Goal: Task Accomplishment & Management: Manage account settings

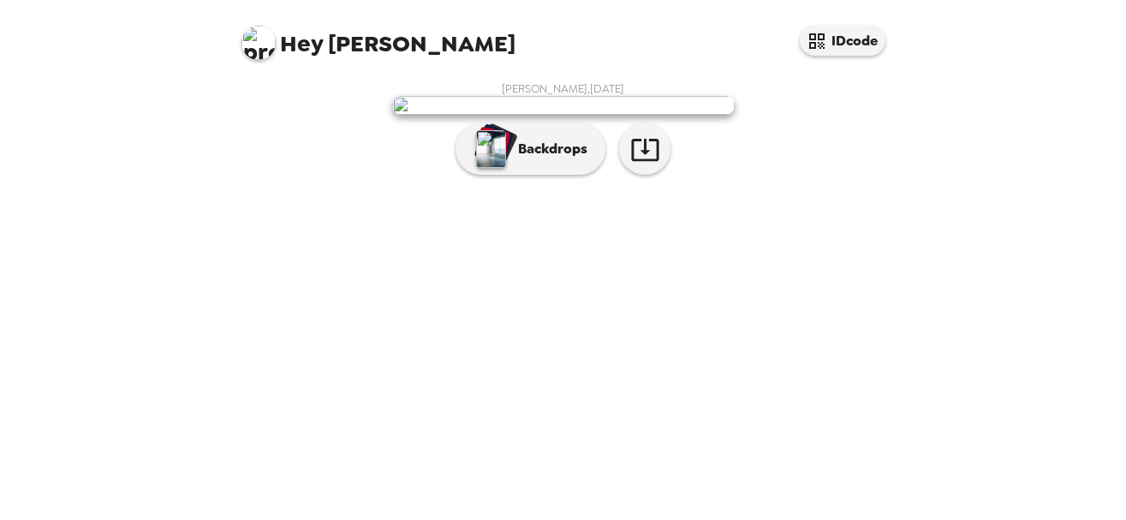
scroll to position [99, 0]
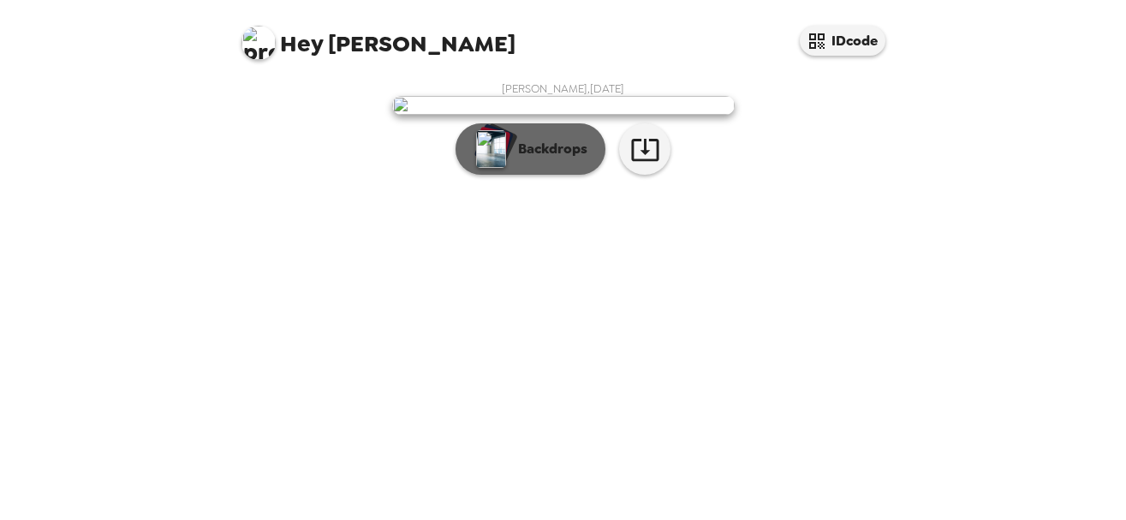
click at [539, 159] on p "Backdrops" at bounding box center [548, 149] width 78 height 21
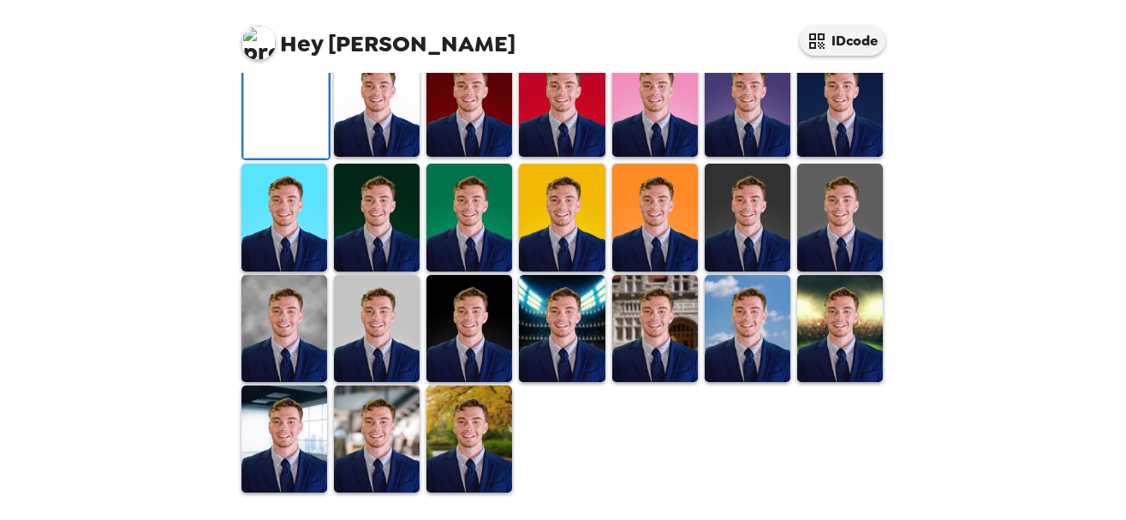
scroll to position [478, 0]
click at [387, 157] on img at bounding box center [377, 103] width 86 height 107
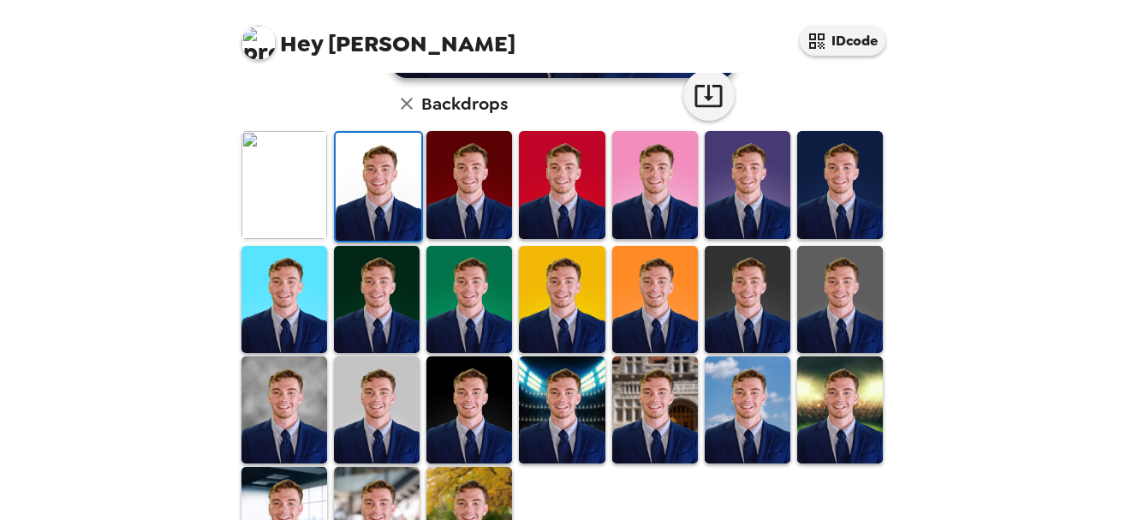
scroll to position [448, 0]
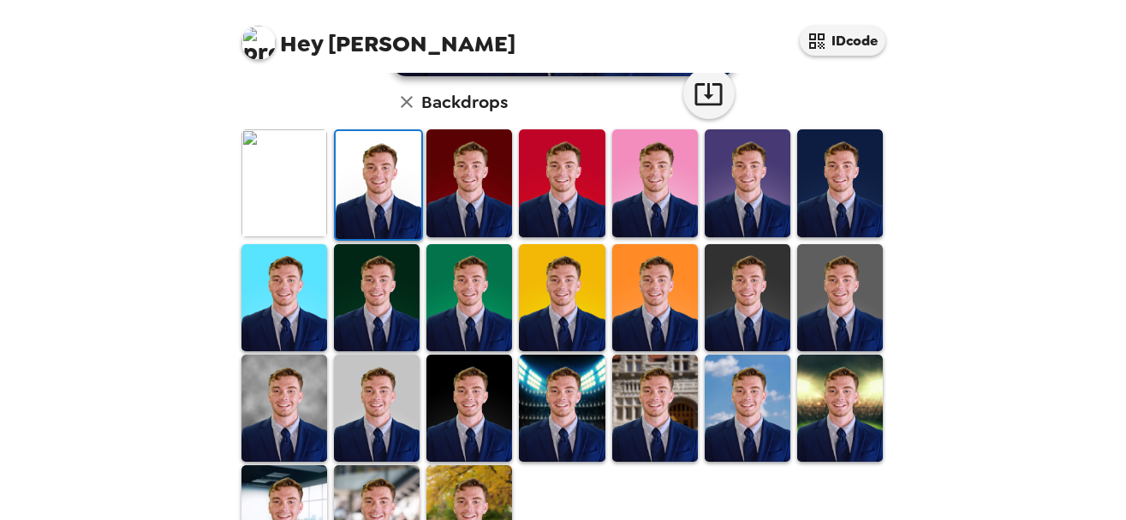
click at [492, 207] on img at bounding box center [469, 182] width 86 height 107
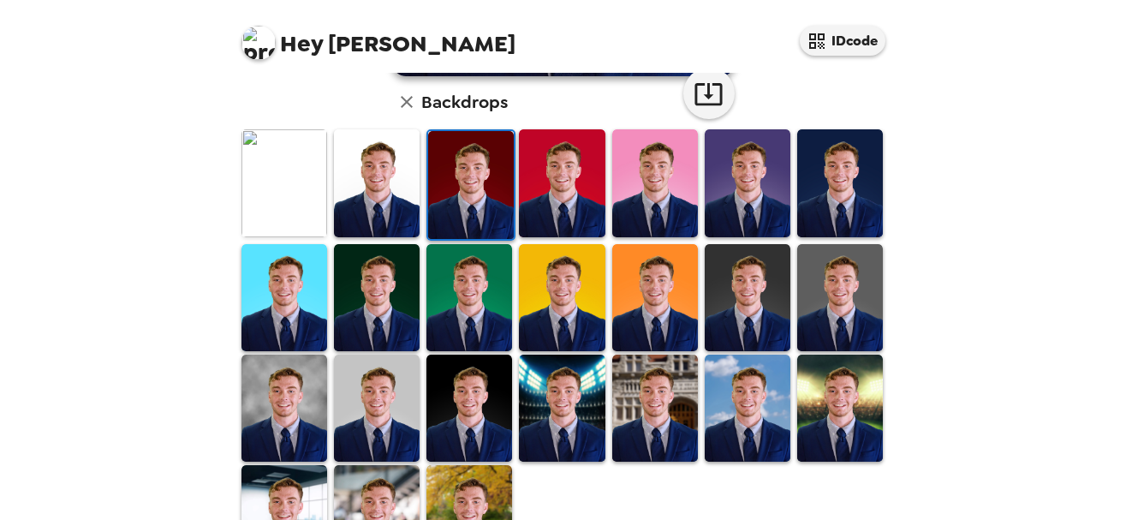
click at [292, 201] on img at bounding box center [284, 182] width 86 height 107
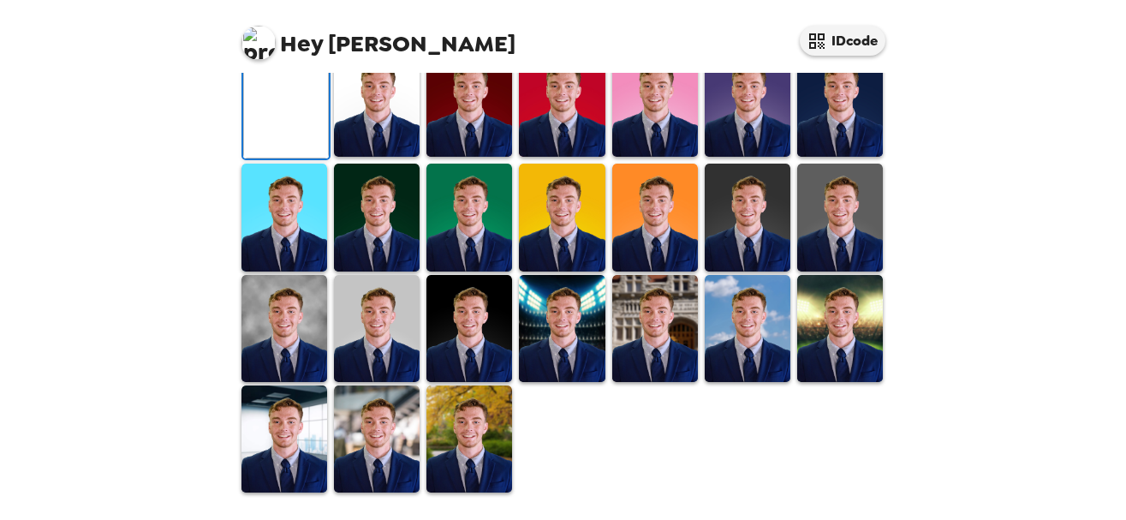
scroll to position [528, 0]
click at [280, 325] on img at bounding box center [284, 328] width 86 height 107
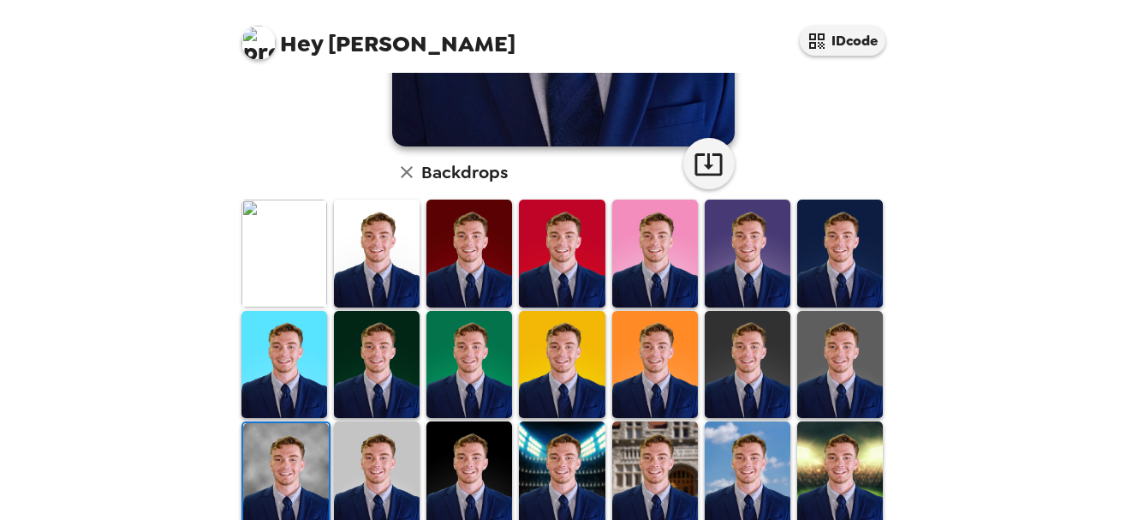
scroll to position [378, 0]
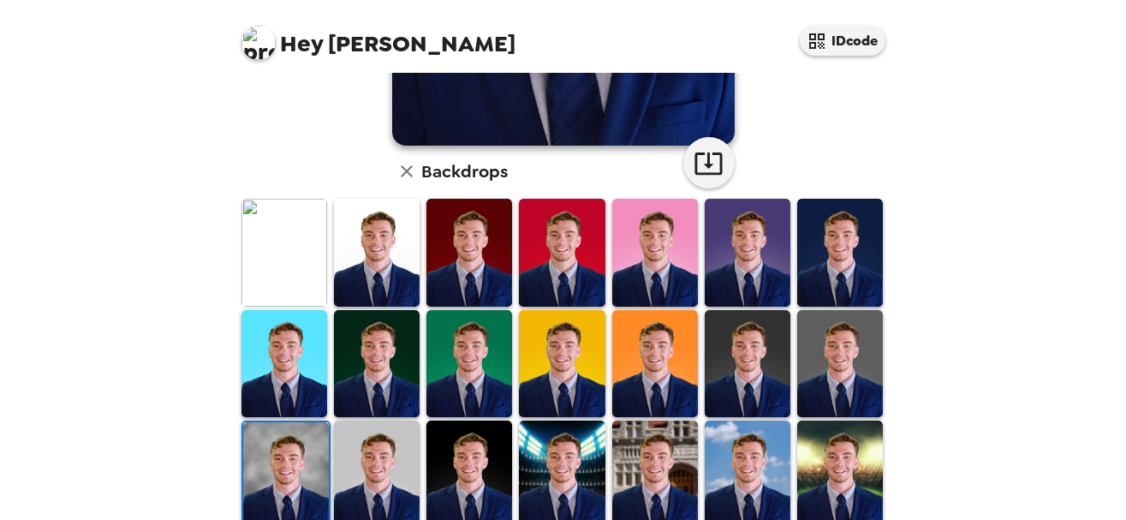
click at [473, 480] on img at bounding box center [469, 473] width 86 height 107
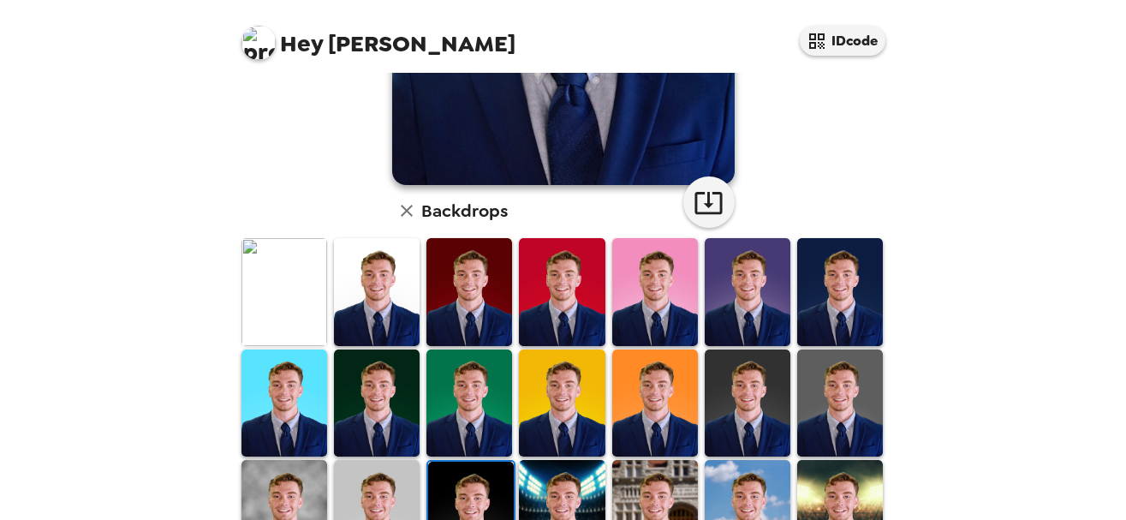
scroll to position [376, 0]
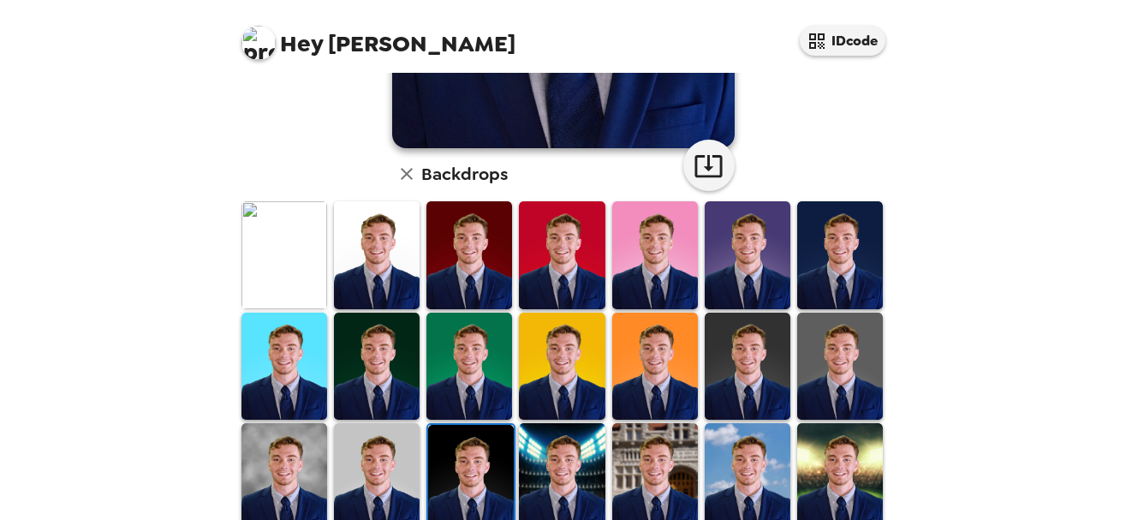
click at [752, 342] on img at bounding box center [747, 365] width 86 height 107
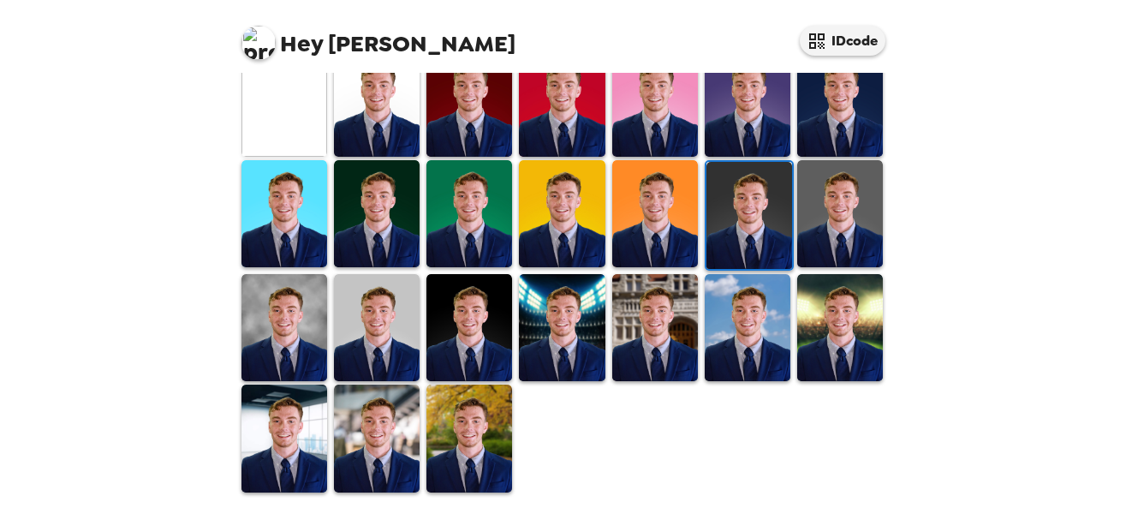
scroll to position [0, 0]
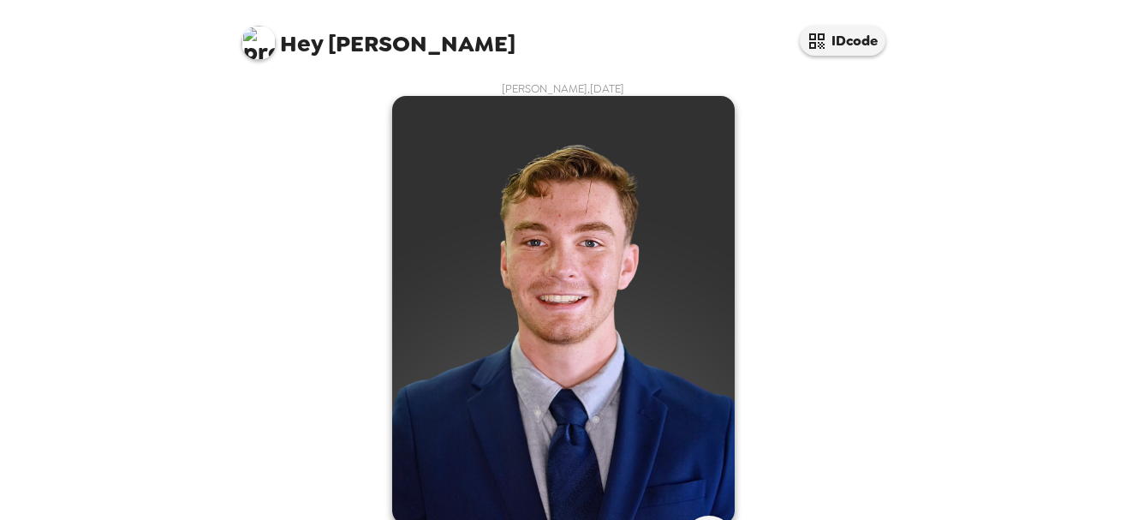
click at [633, 319] on img at bounding box center [563, 310] width 342 height 428
click at [336, 54] on span "Hey Gavin" at bounding box center [378, 36] width 274 height 39
click at [837, 56] on div "Hey Gavin IDcode" at bounding box center [563, 36] width 685 height 73
click at [846, 40] on button "IDcode" at bounding box center [842, 41] width 86 height 30
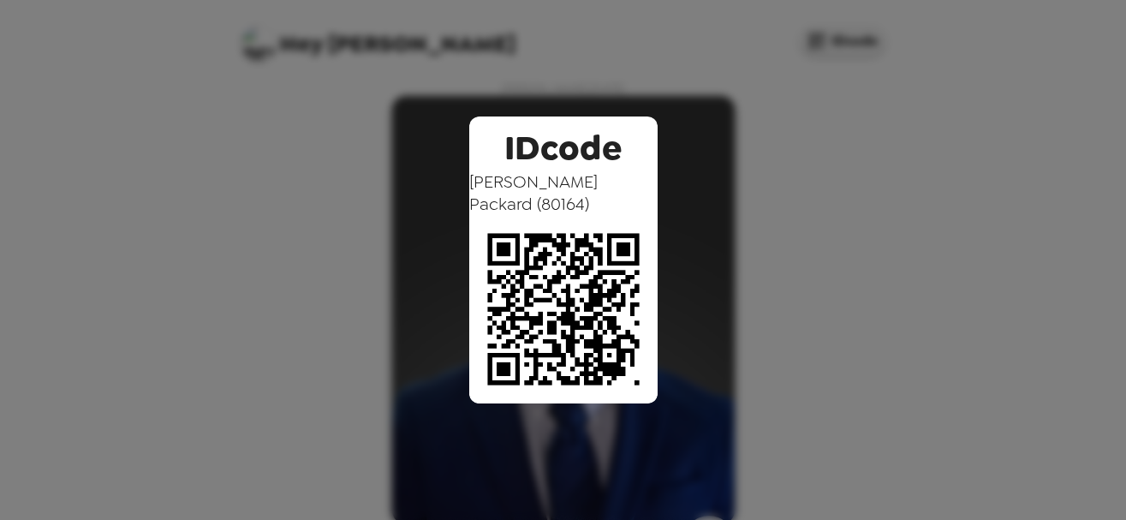
click at [692, 328] on div "IDcode Gavin Packard ( 80164 )" at bounding box center [563, 260] width 1126 height 520
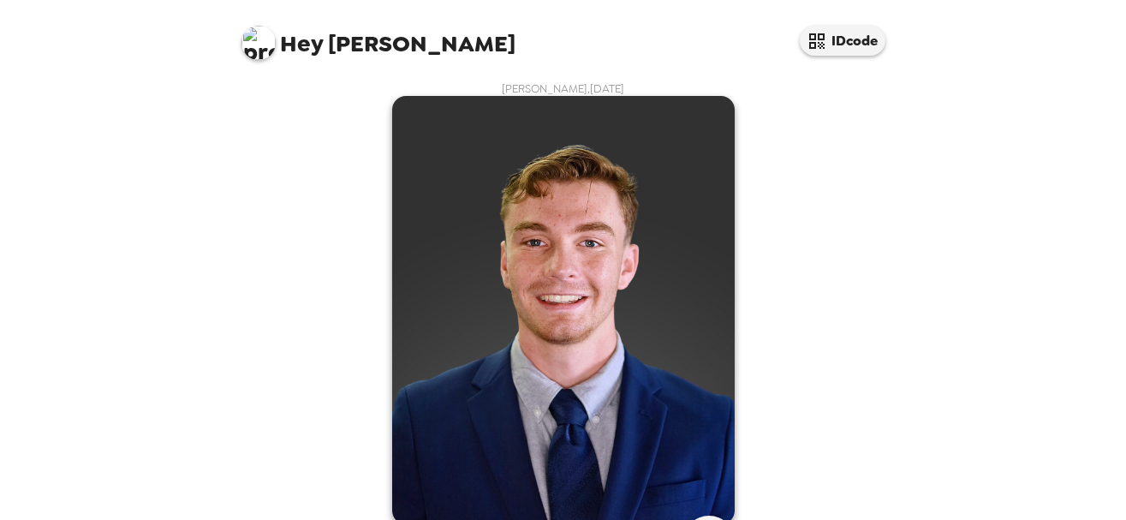
click at [293, 34] on span "Hey" at bounding box center [301, 43] width 43 height 31
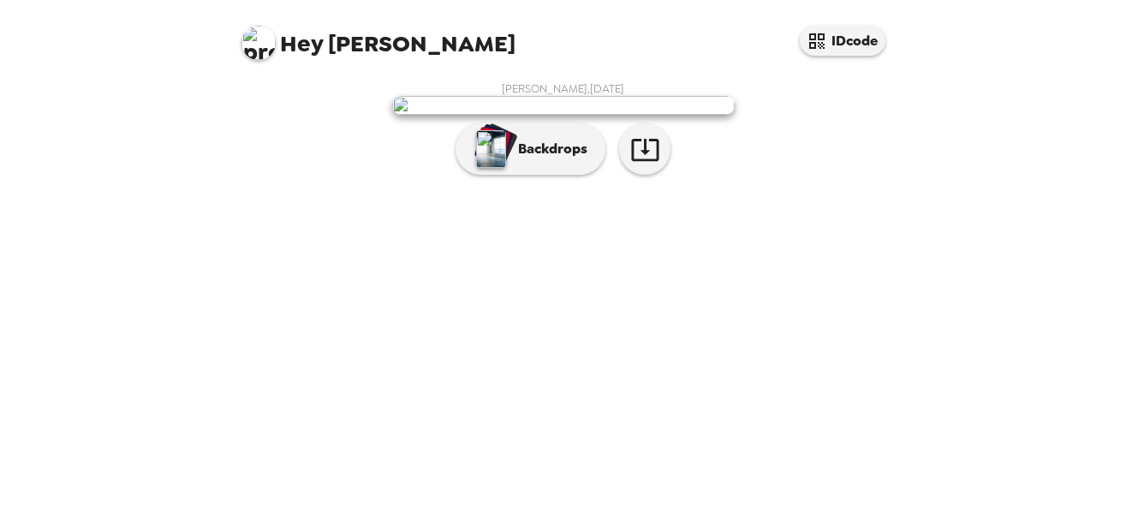
scroll to position [99, 0]
click at [635, 164] on icon "button" at bounding box center [645, 149] width 30 height 30
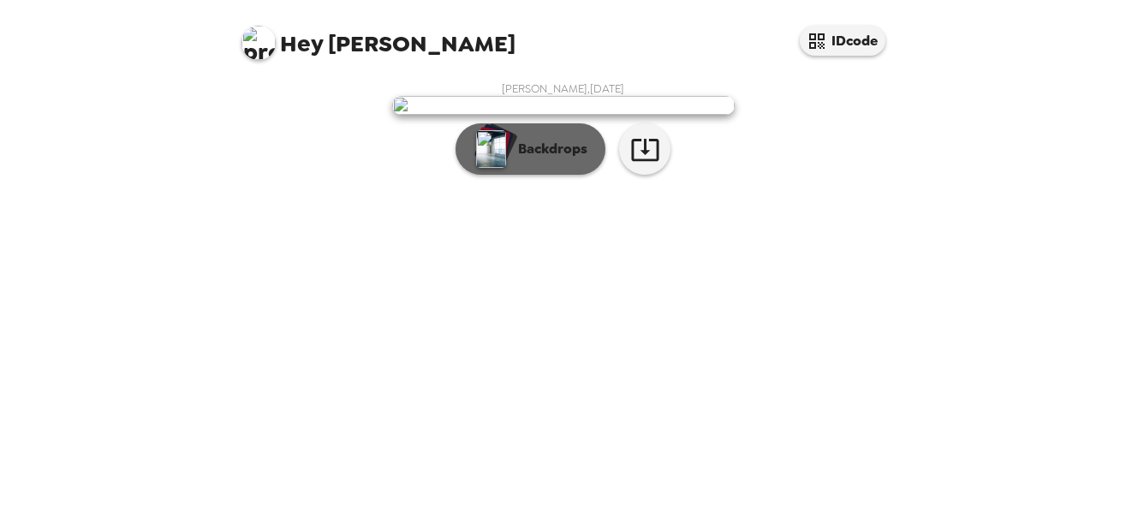
click at [573, 159] on p "Backdrops" at bounding box center [548, 149] width 78 height 21
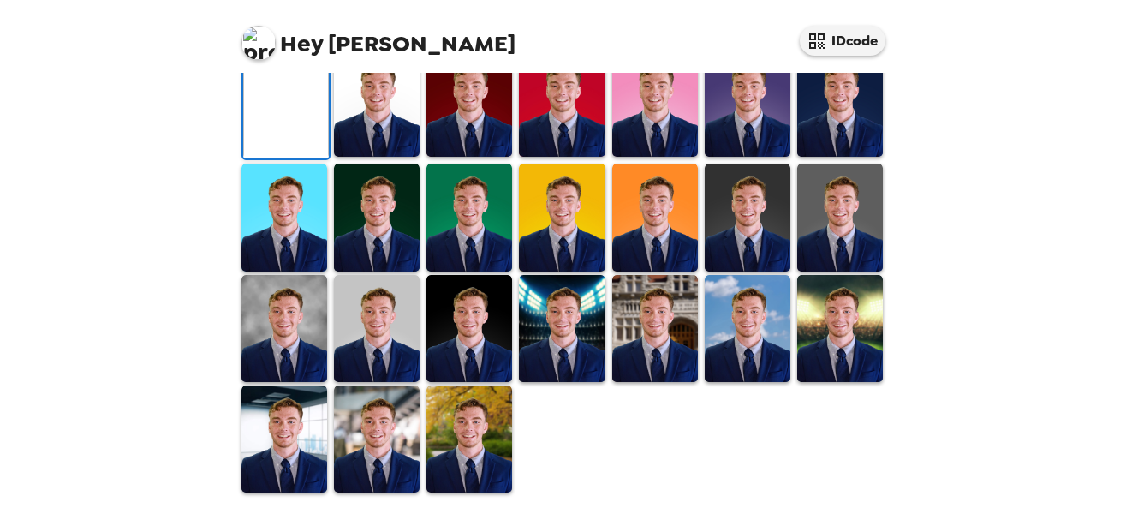
scroll to position [528, 0]
click at [372, 438] on img at bounding box center [377, 438] width 86 height 107
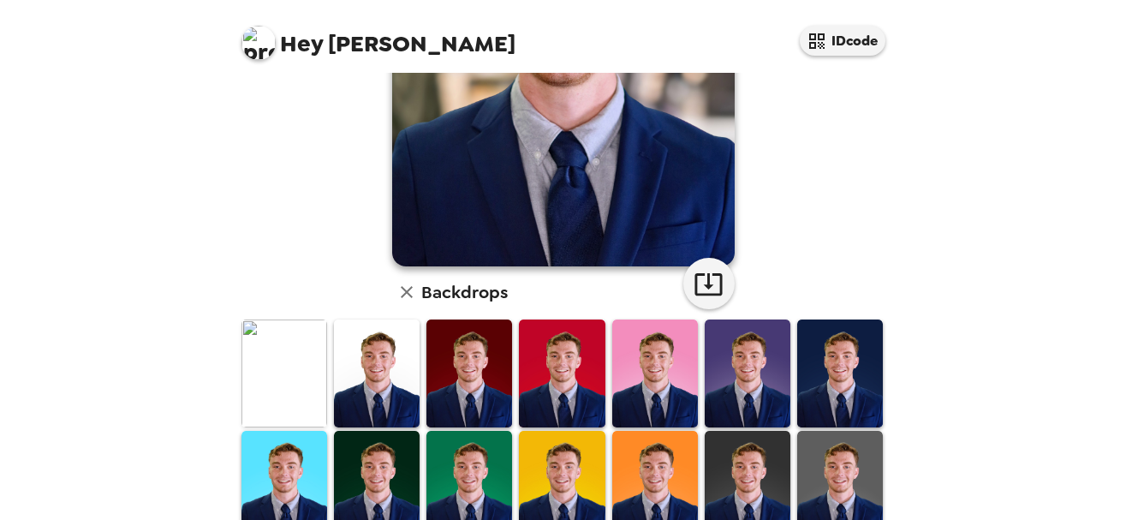
scroll to position [259, 0]
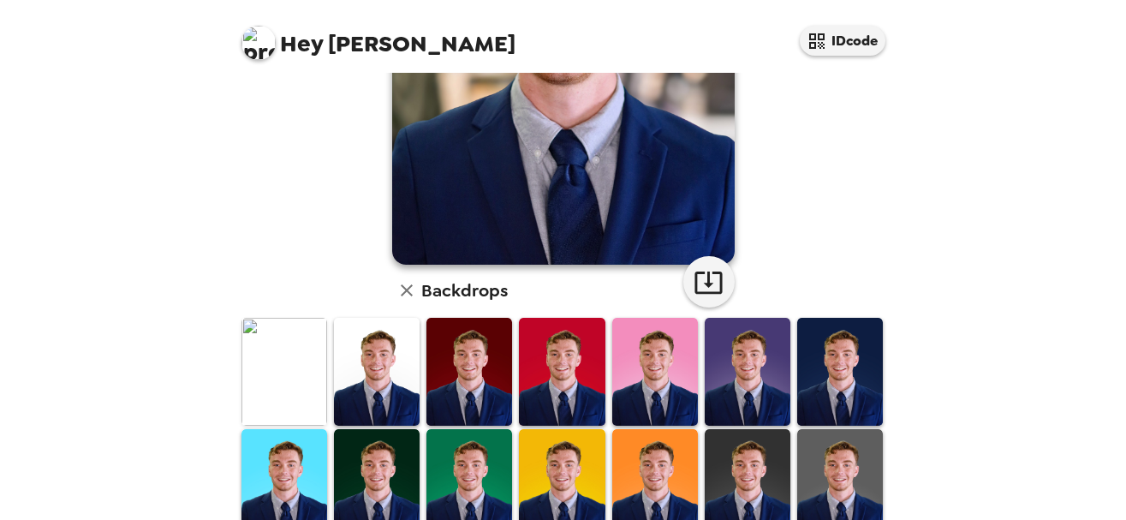
click at [386, 389] on img at bounding box center [377, 371] width 86 height 107
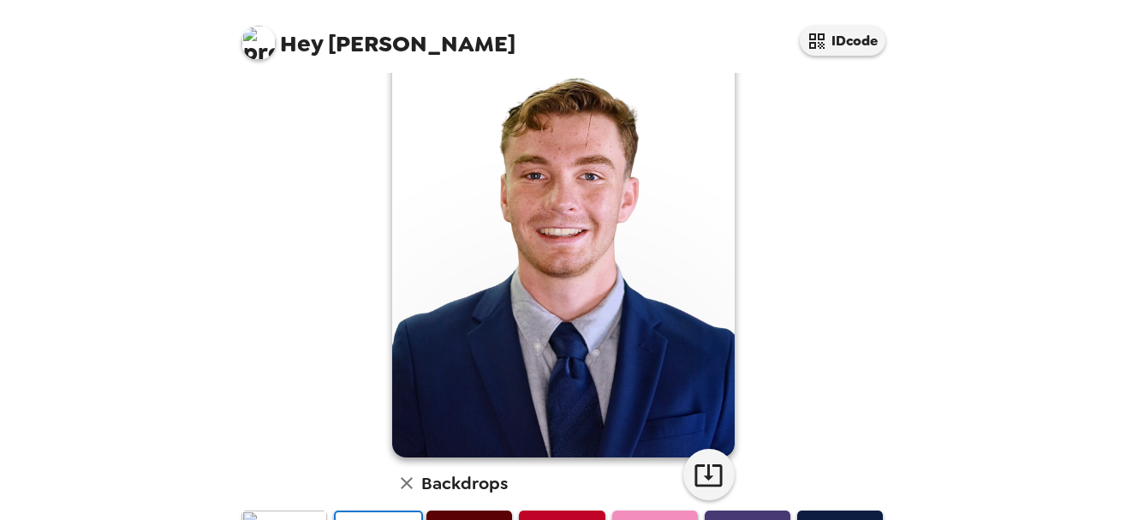
scroll to position [80, 0]
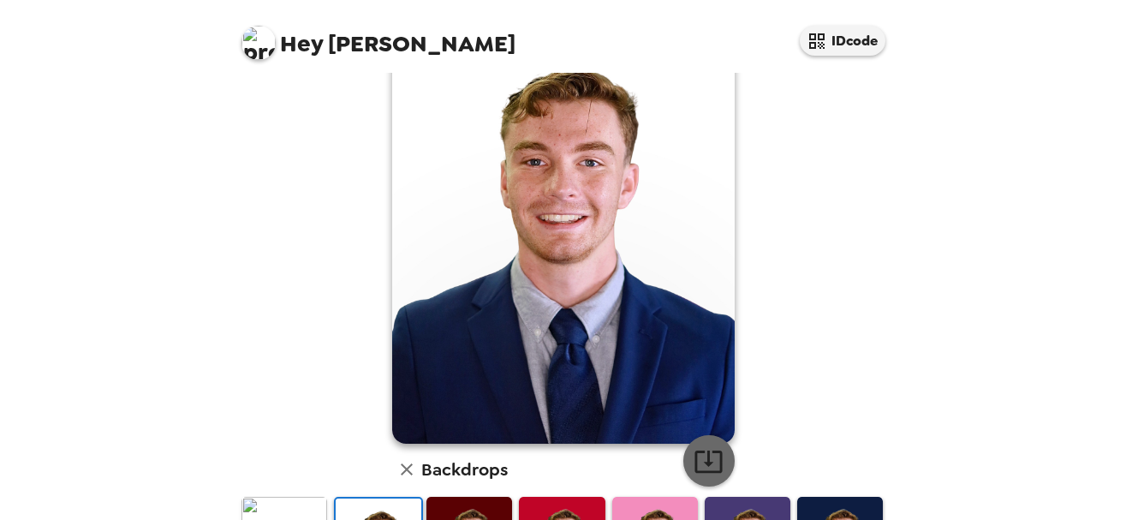
click at [718, 458] on icon "button" at bounding box center [708, 461] width 30 height 30
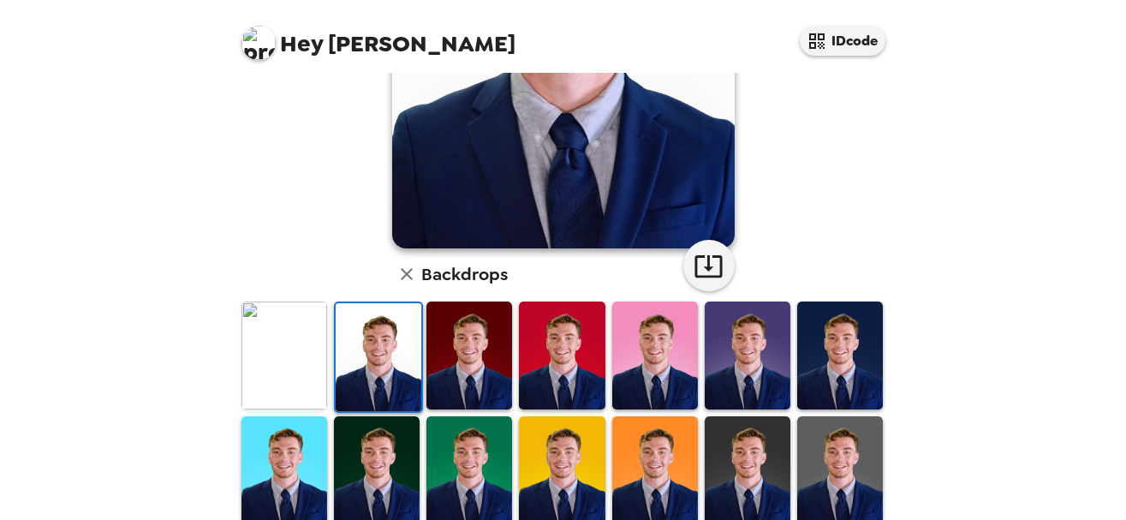
click at [854, 334] on img at bounding box center [840, 354] width 86 height 107
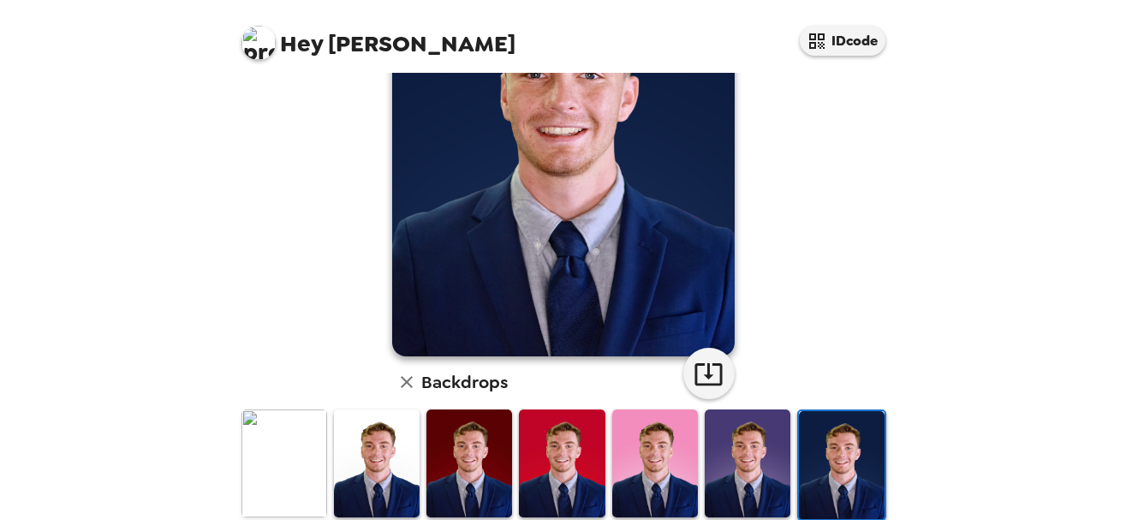
scroll to position [236, 0]
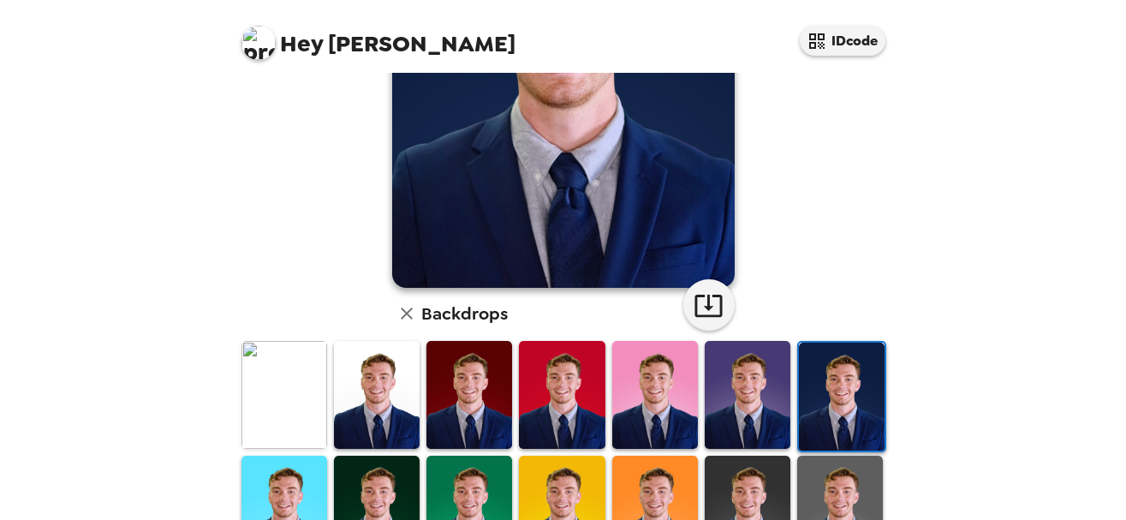
click at [755, 474] on img at bounding box center [747, 508] width 86 height 107
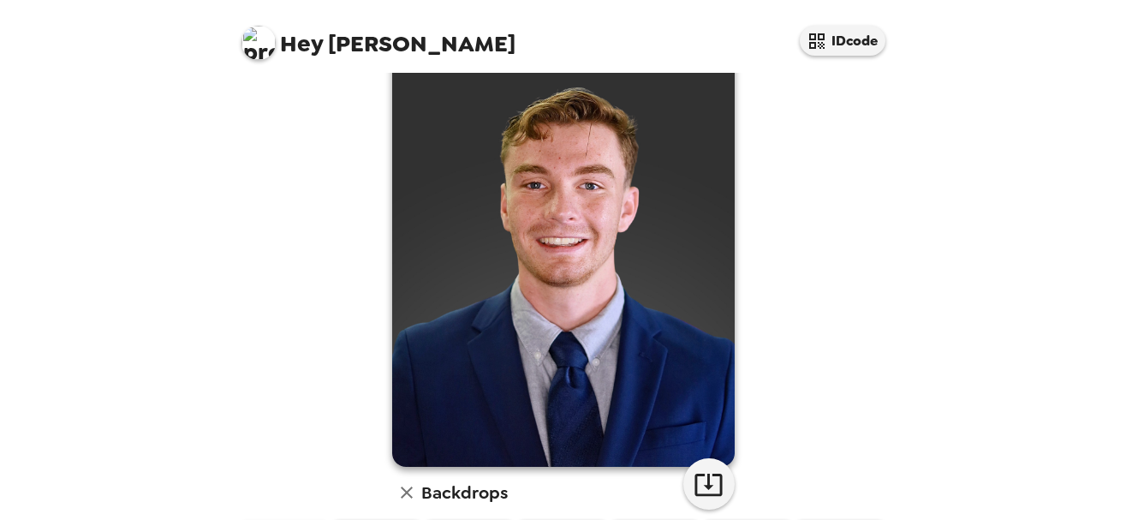
scroll to position [59, 0]
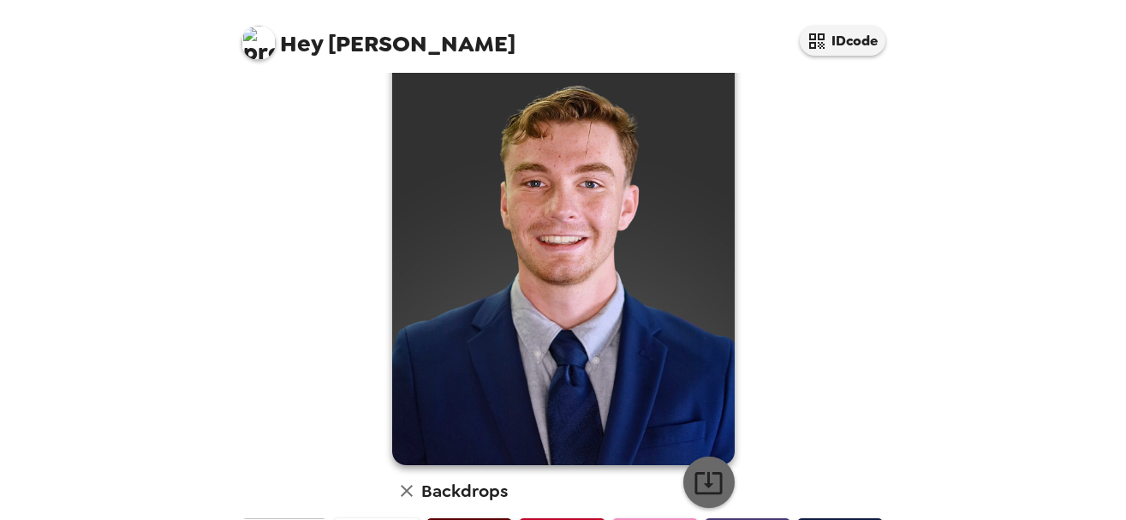
click at [714, 478] on icon "button" at bounding box center [708, 482] width 30 height 30
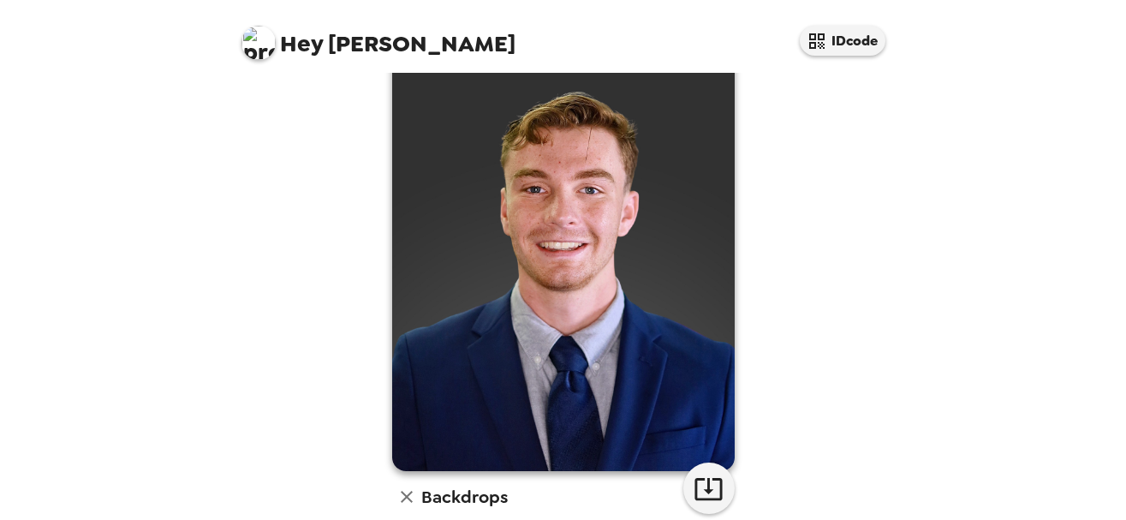
scroll to position [52, 0]
